Goal: Find specific page/section: Find specific page/section

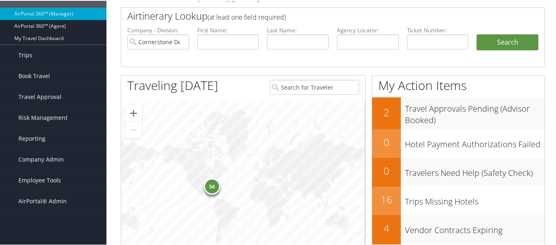
scroll to position [41, 0]
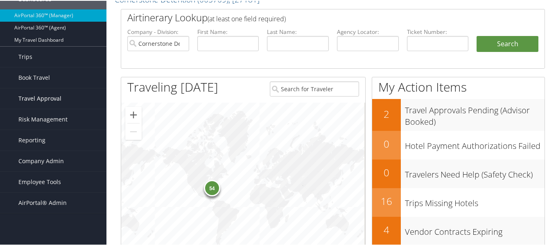
click at [37, 97] on span "Travel Approval" at bounding box center [39, 98] width 43 height 20
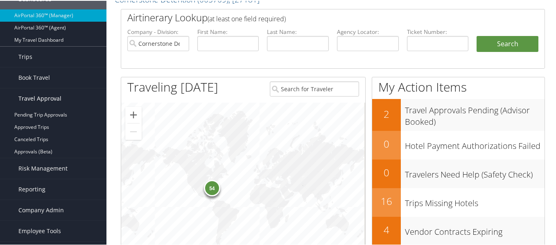
click at [42, 102] on span "Travel Approval" at bounding box center [39, 98] width 43 height 20
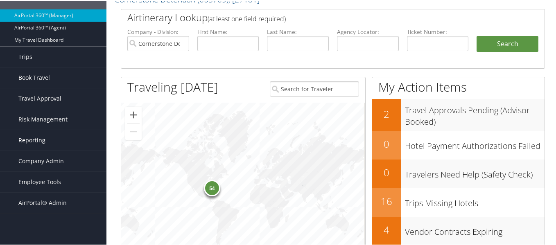
click at [49, 144] on link "Reporting" at bounding box center [53, 139] width 106 height 20
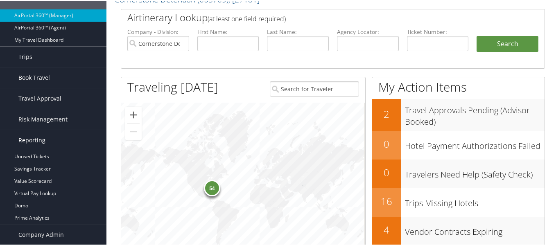
click at [49, 144] on link "Reporting" at bounding box center [53, 139] width 106 height 20
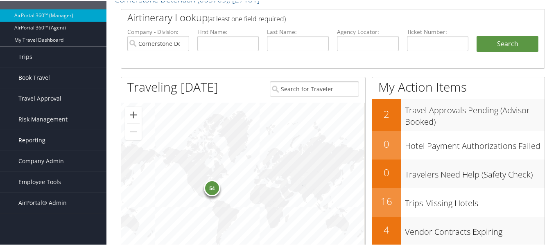
click at [50, 142] on link "Reporting" at bounding box center [53, 139] width 106 height 20
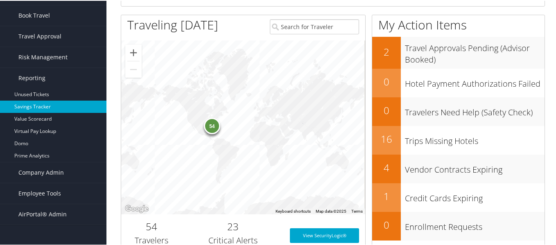
scroll to position [123, 0]
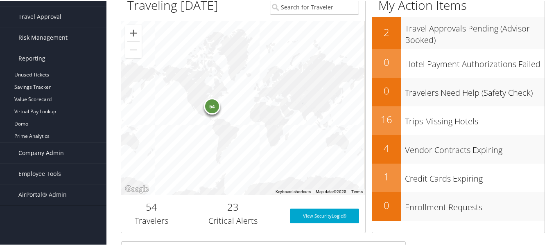
click at [54, 151] on span "Company Admin" at bounding box center [40, 152] width 45 height 20
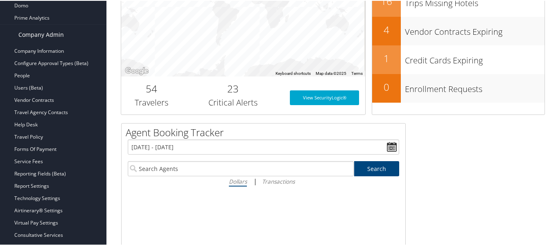
scroll to position [246, 0]
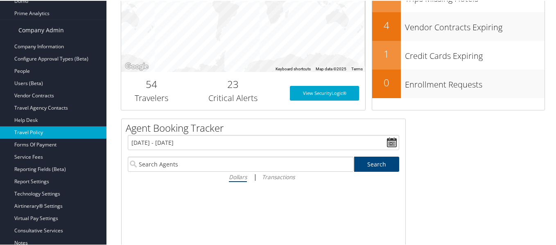
click at [45, 133] on link "Travel Policy" at bounding box center [53, 132] width 106 height 12
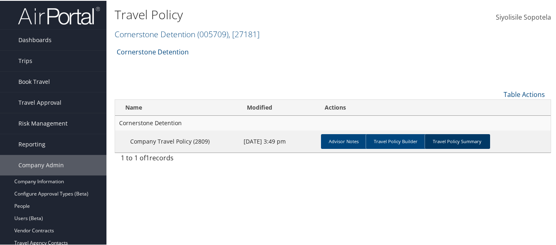
click at [453, 140] on link "Travel Policy Summary" at bounding box center [456, 140] width 65 height 15
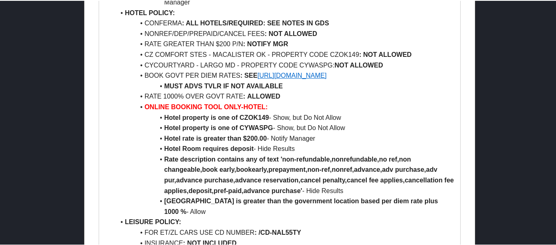
scroll to position [450, 0]
